Goal: Information Seeking & Learning: Learn about a topic

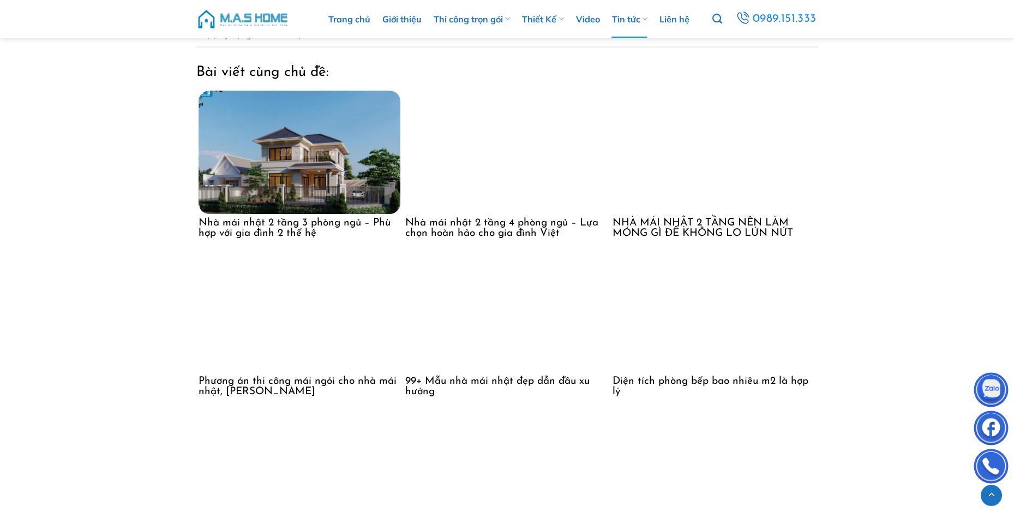
scroll to position [2182, 0]
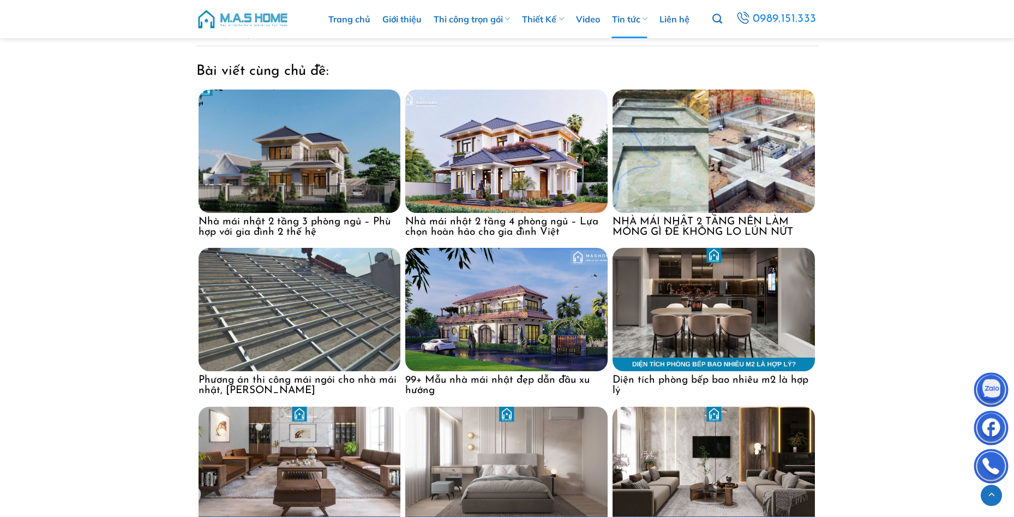
click at [252, 287] on img at bounding box center [300, 309] width 202 height 123
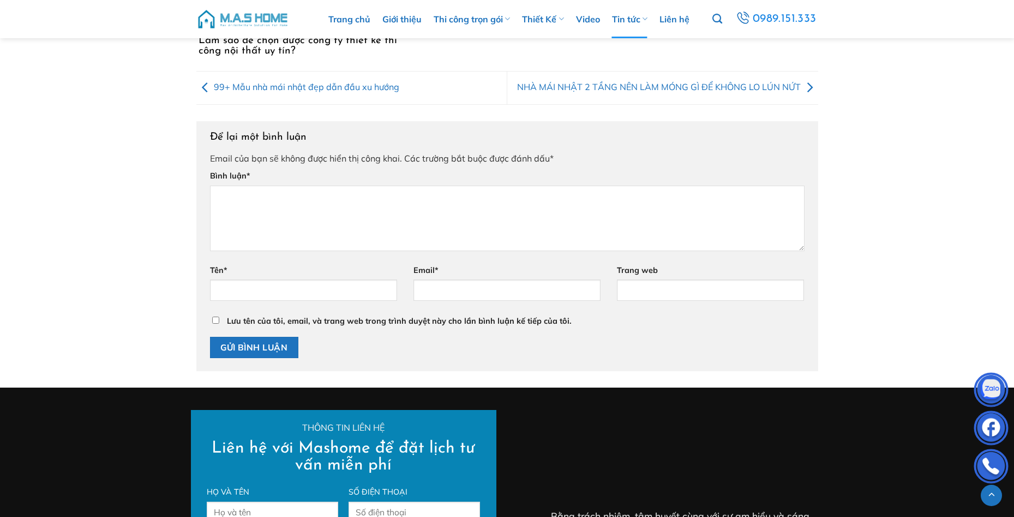
scroll to position [4582, 0]
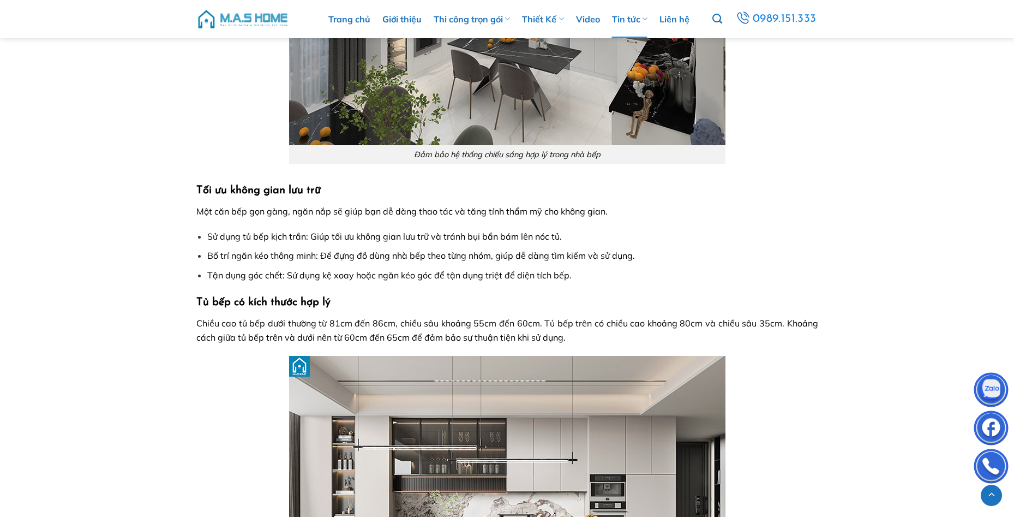
scroll to position [3545, 0]
